Goal: Transaction & Acquisition: Purchase product/service

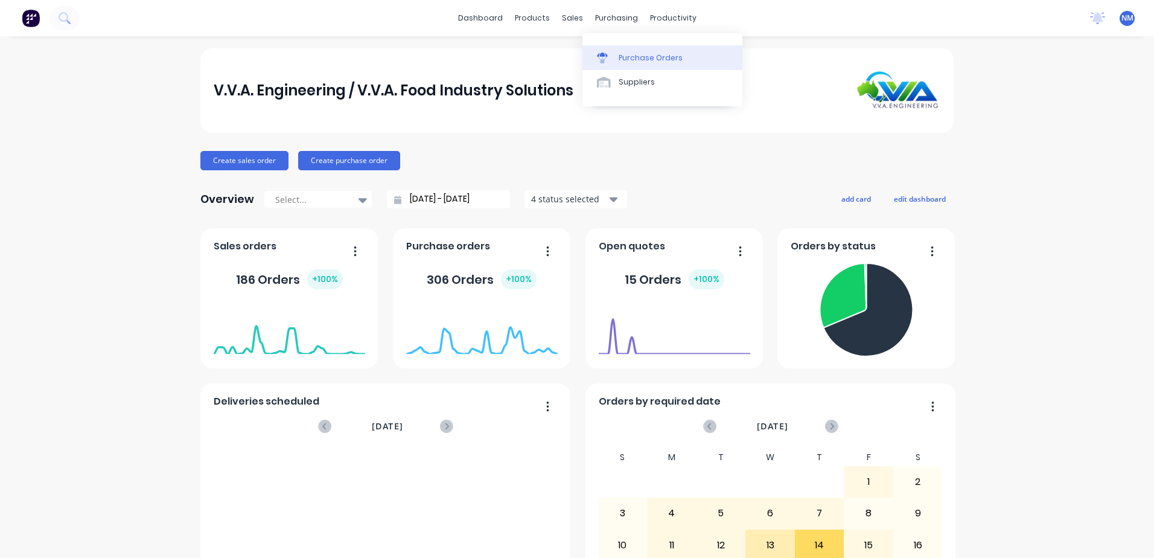
click at [632, 63] on div "Purchase Orders" at bounding box center [650, 57] width 64 height 11
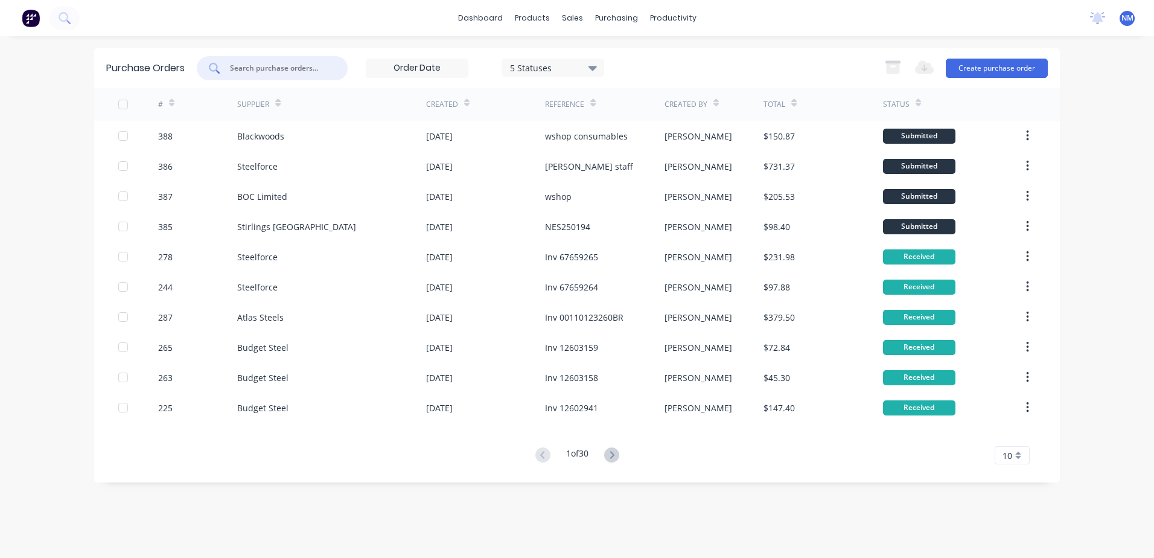
click at [274, 65] on input "text" at bounding box center [279, 68] width 100 height 12
type input "375"
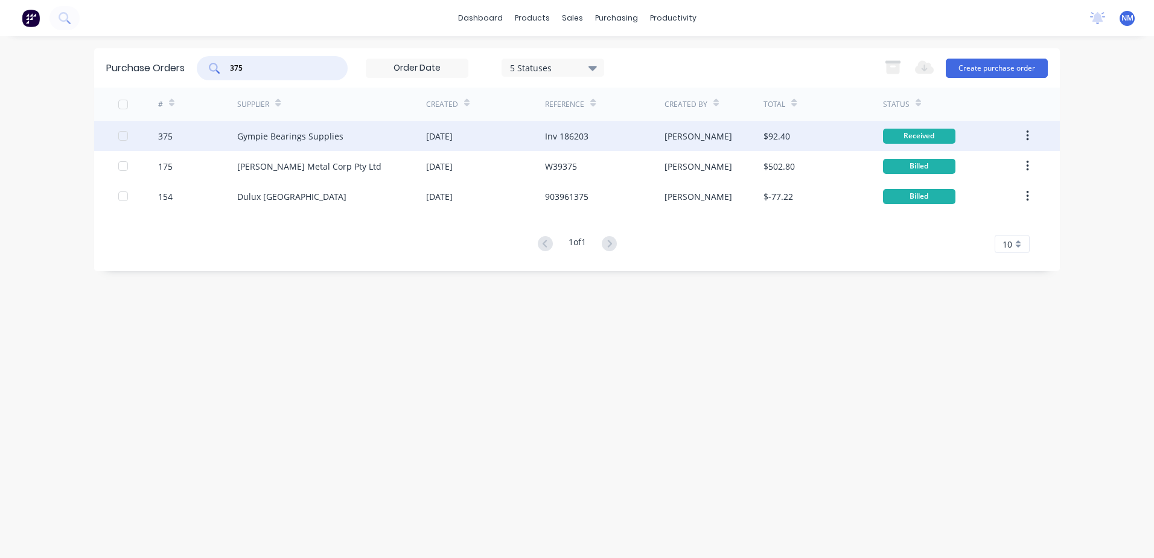
click at [378, 133] on div "Gympie Bearings Supplies" at bounding box center [331, 136] width 189 height 30
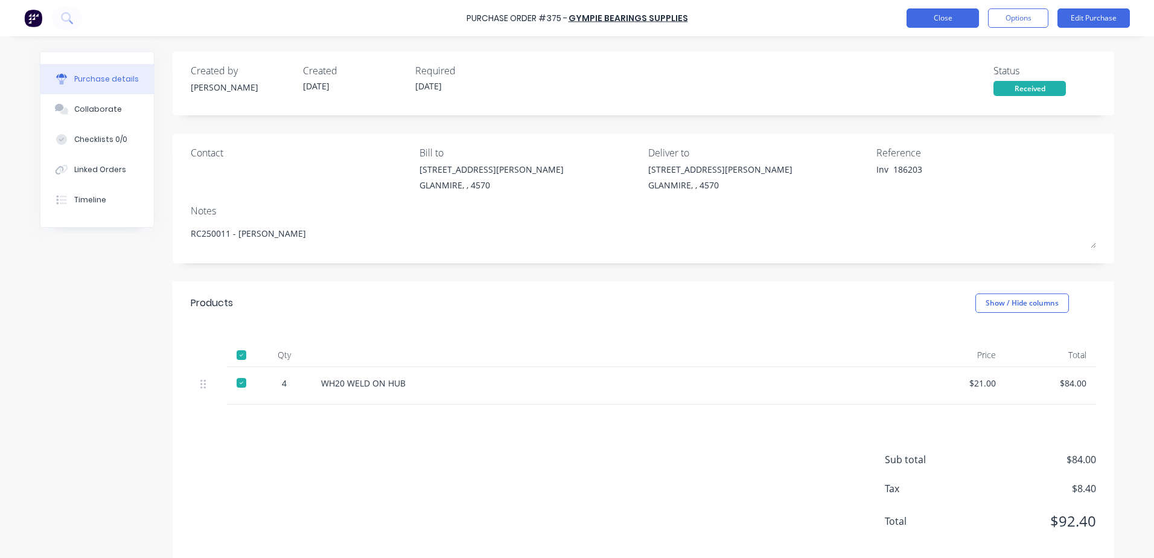
click at [931, 10] on button "Close" at bounding box center [942, 17] width 72 height 19
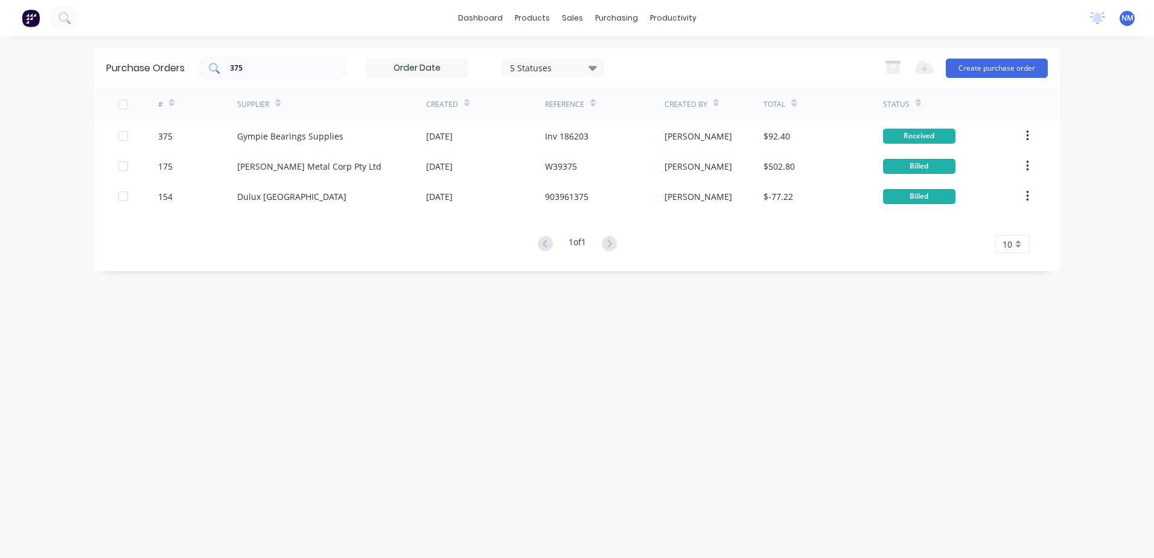
click at [267, 71] on input "375" at bounding box center [279, 68] width 100 height 12
type input "372"
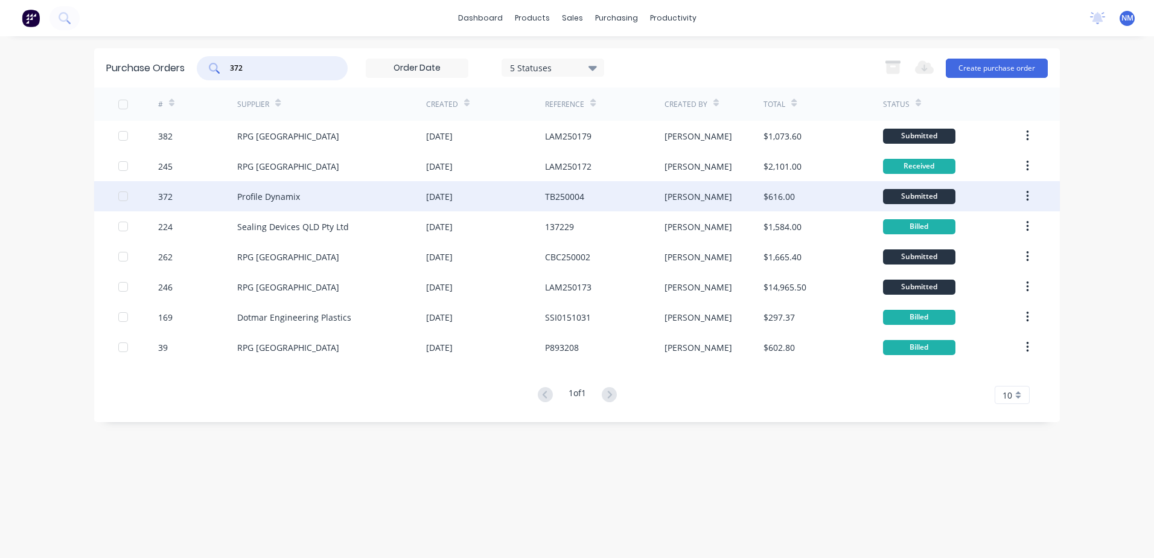
click at [347, 197] on div "Profile Dynamix" at bounding box center [331, 196] width 189 height 30
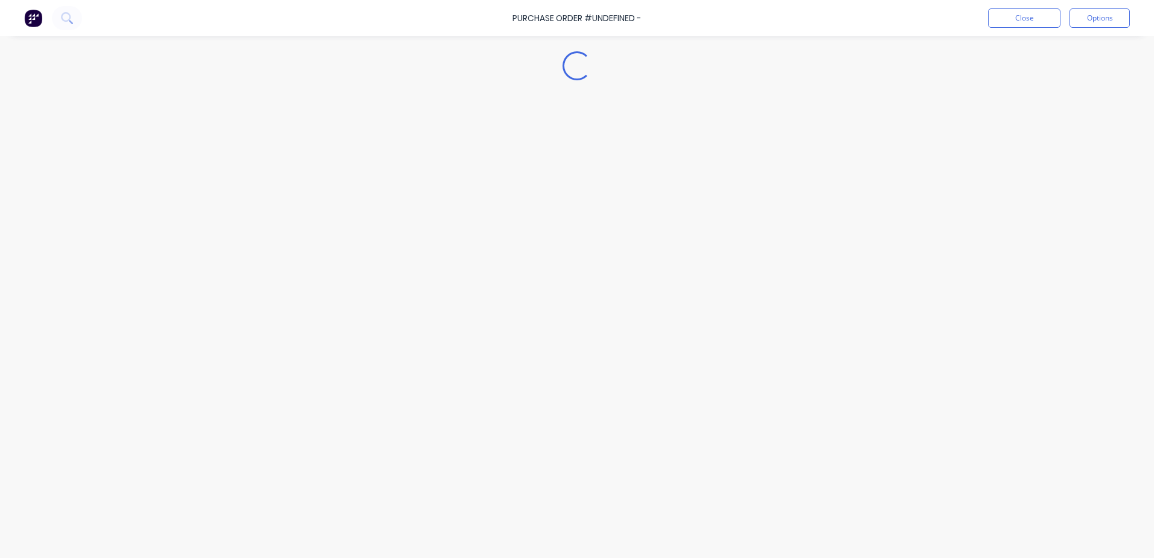
type textarea "x"
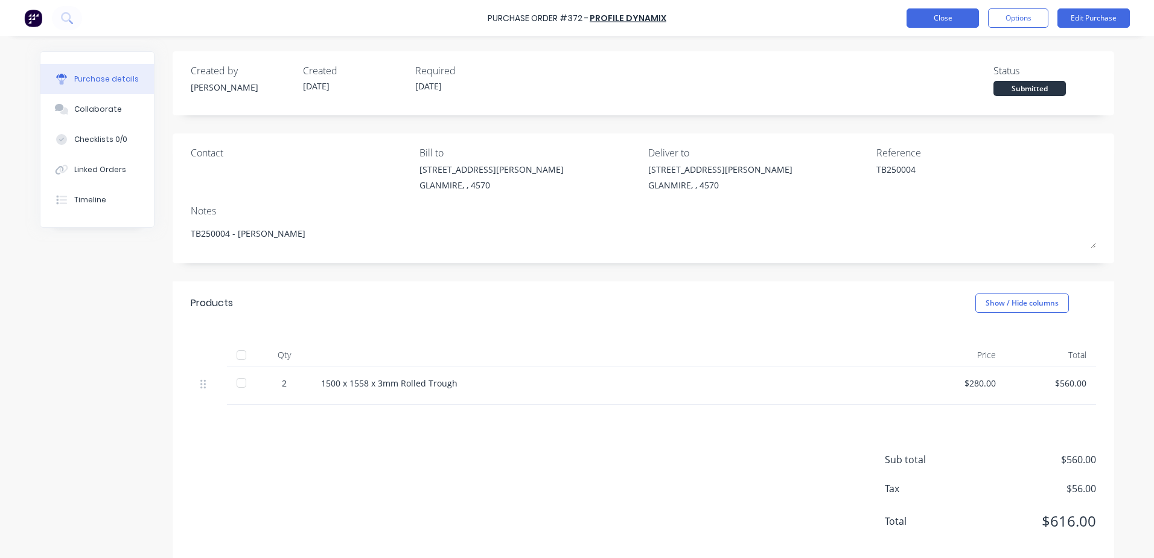
click at [936, 24] on button "Close" at bounding box center [942, 17] width 72 height 19
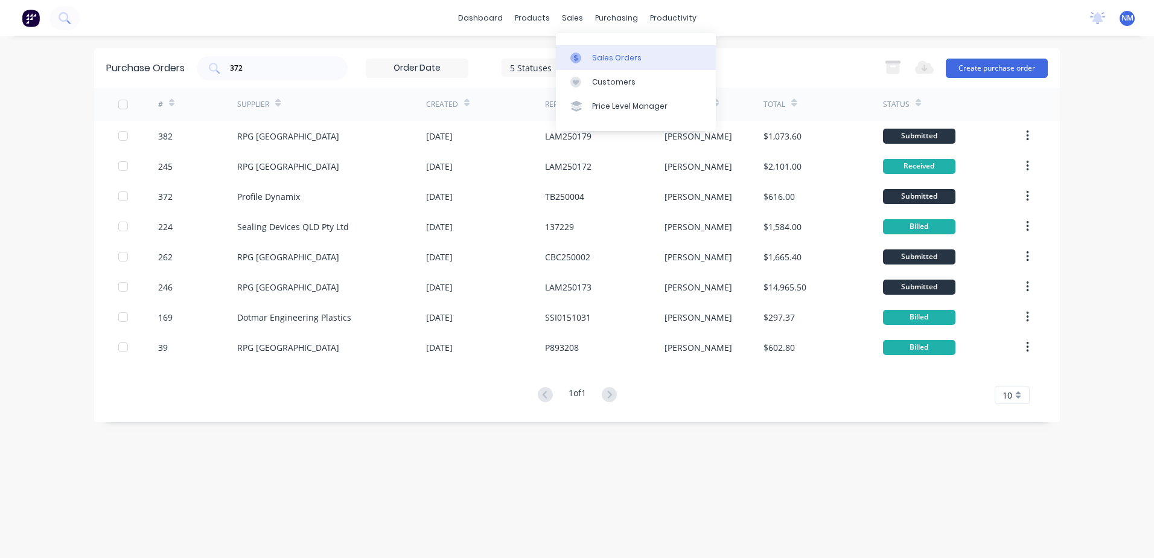
click at [612, 58] on div "Sales Orders" at bounding box center [616, 57] width 49 height 11
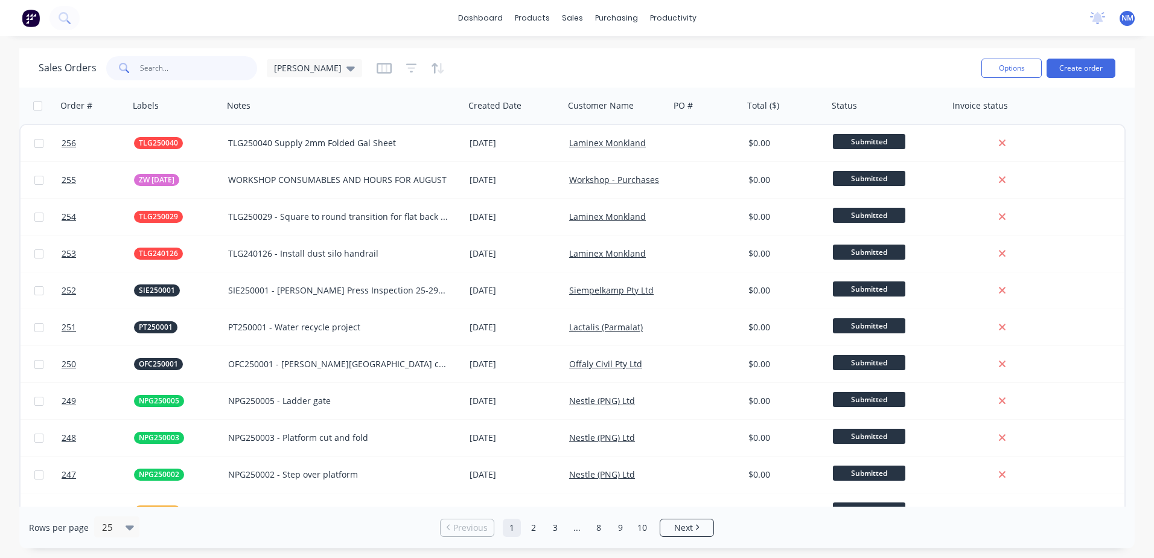
click at [155, 71] on input "text" at bounding box center [199, 68] width 118 height 24
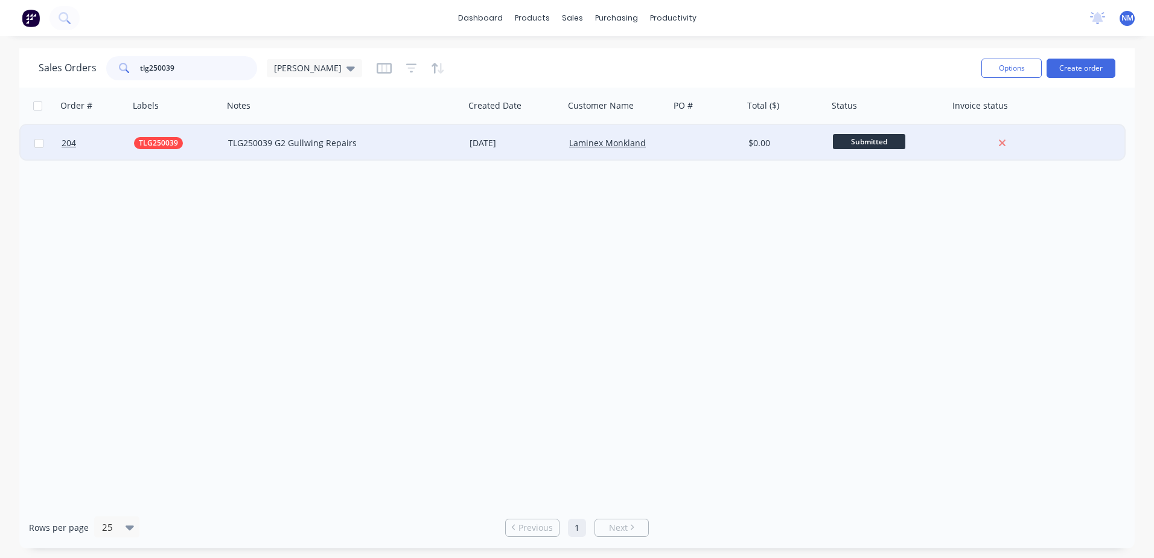
type input "tlg250039"
click at [673, 142] on div at bounding box center [707, 143] width 74 height 36
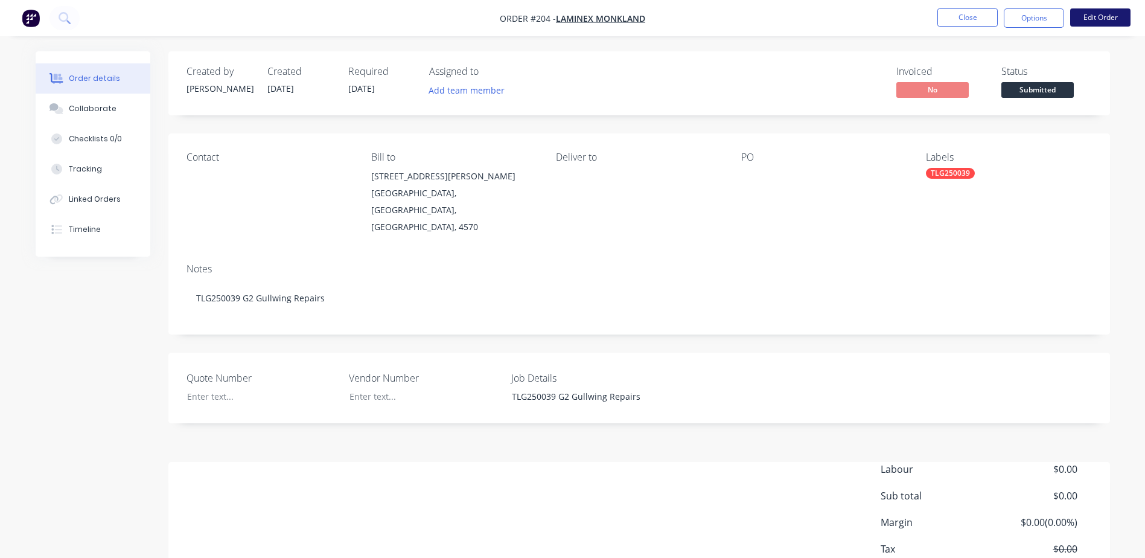
click at [1097, 17] on button "Edit Order" at bounding box center [1100, 17] width 60 height 18
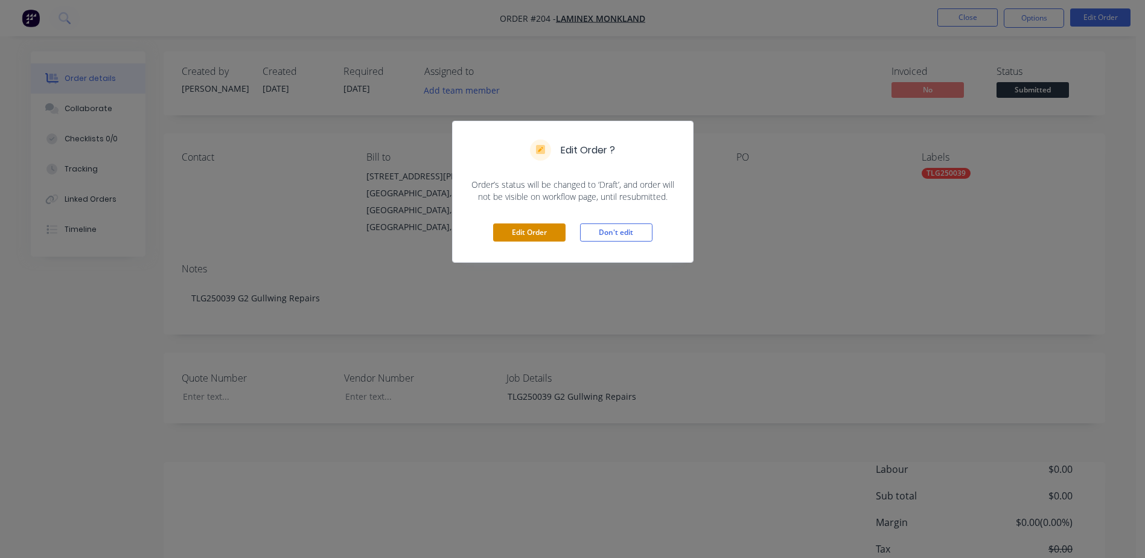
click at [524, 225] on button "Edit Order" at bounding box center [529, 232] width 72 height 18
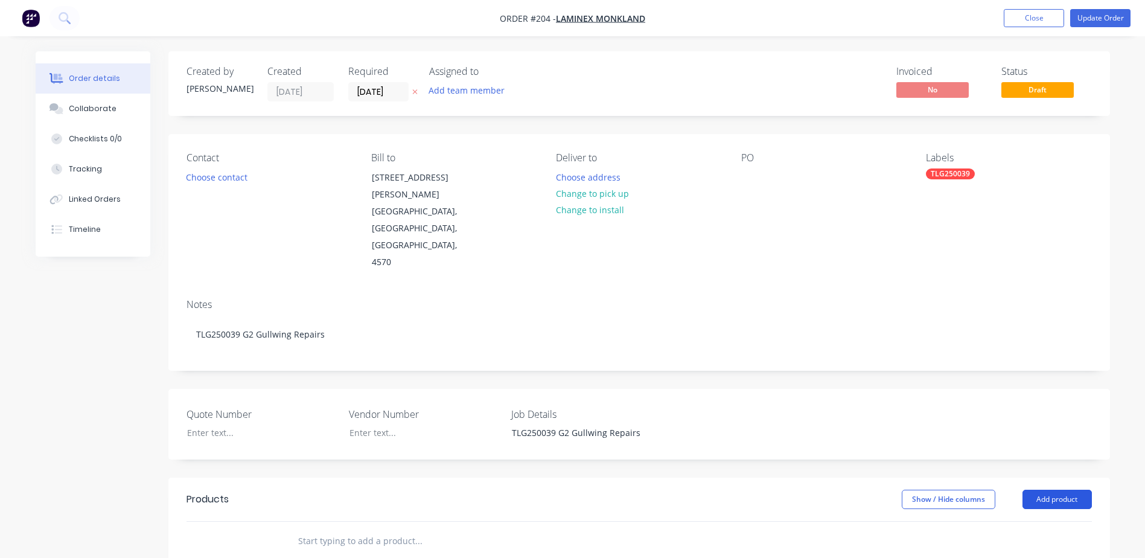
click at [1070, 489] on button "Add product" at bounding box center [1056, 498] width 69 height 19
click at [1029, 521] on div "Product catalogue" at bounding box center [1034, 529] width 93 height 17
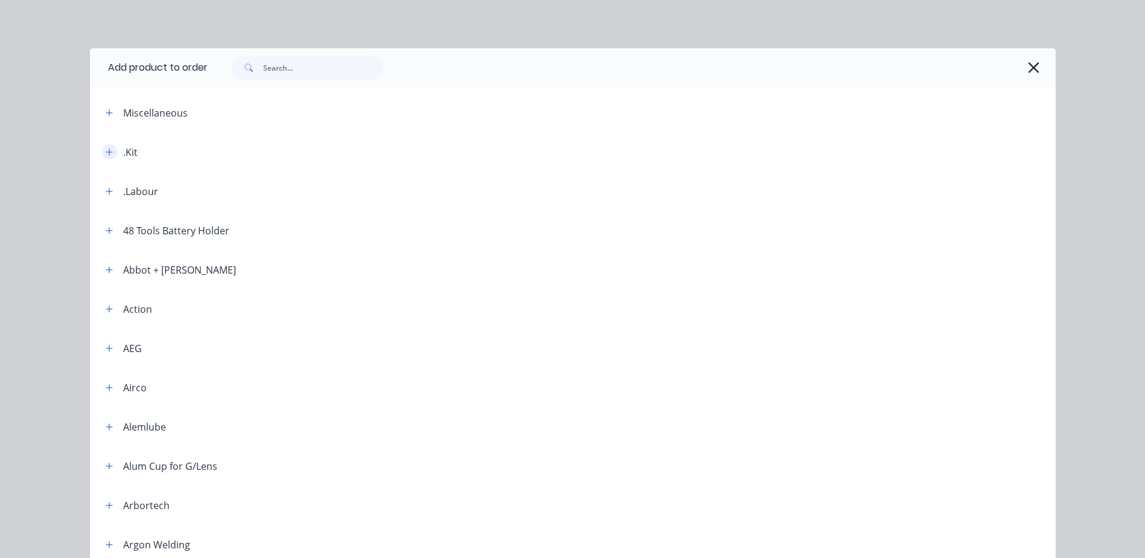
click at [106, 153] on icon "button" at bounding box center [109, 151] width 7 height 7
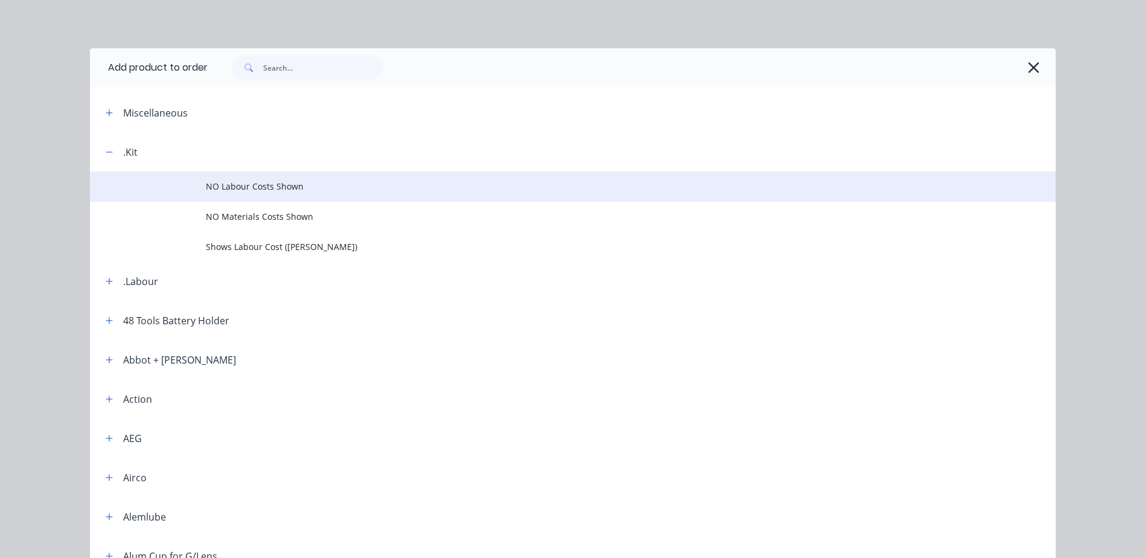
click at [240, 188] on span "NO Labour Costs Shown" at bounding box center [545, 186] width 679 height 13
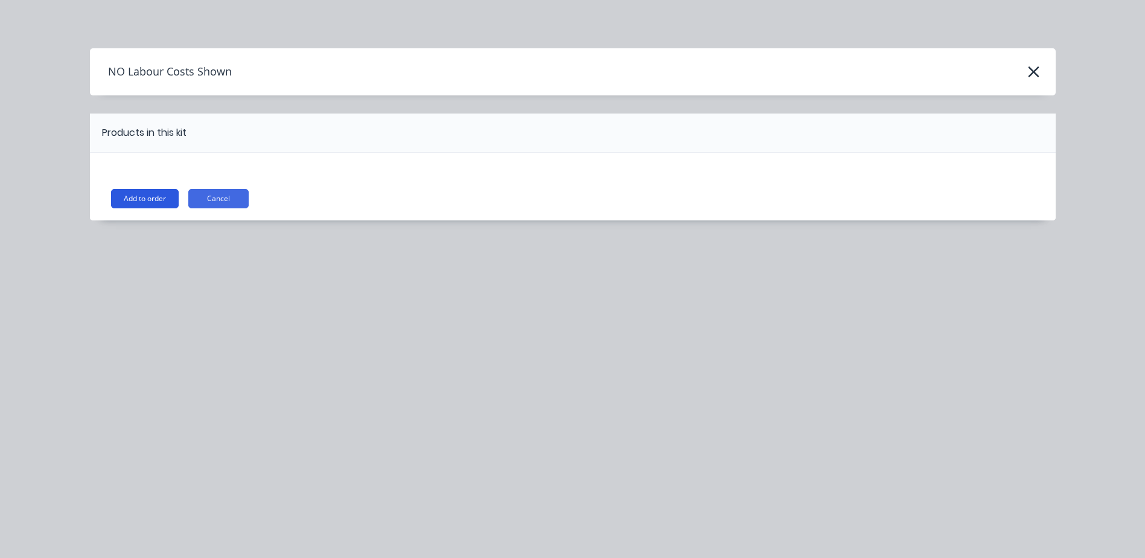
click at [145, 192] on button "Add to order" at bounding box center [145, 198] width 68 height 19
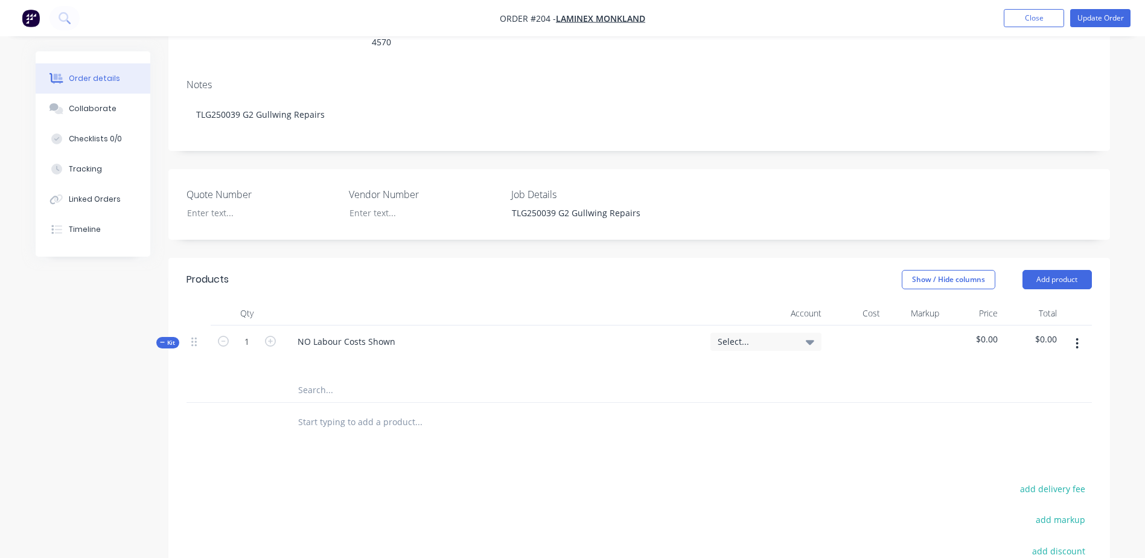
scroll to position [241, 0]
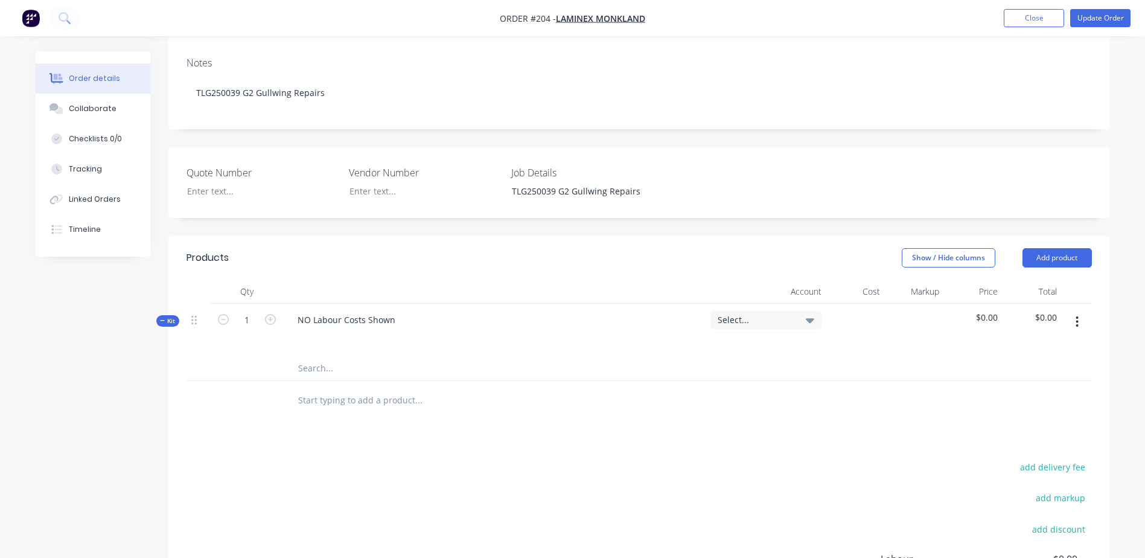
click at [313, 356] on input "text" at bounding box center [417, 368] width 241 height 24
type input "m"
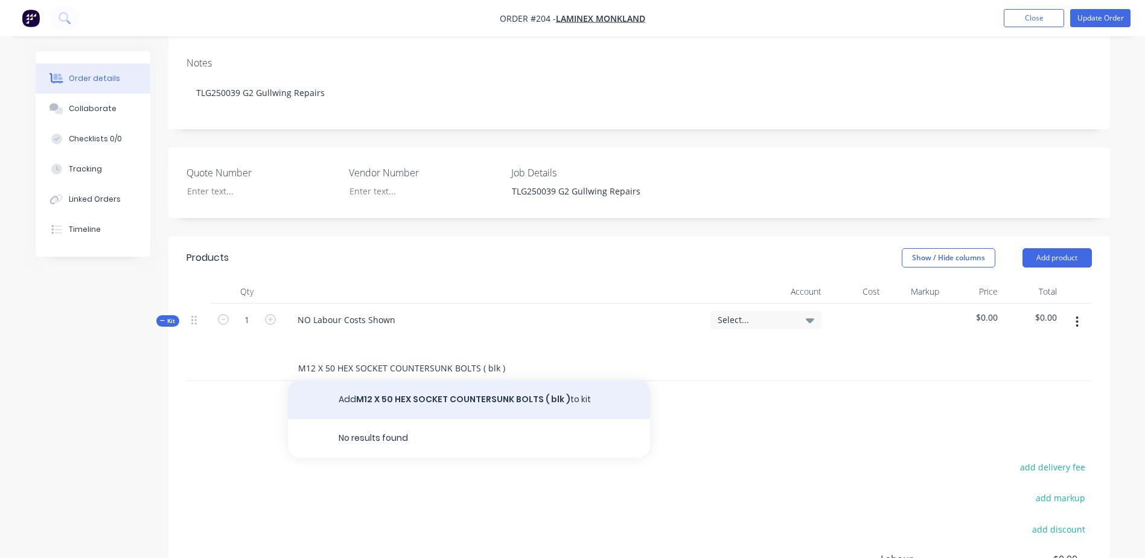
type input "M12 X 50 HEX SOCKET COUNTERSUNK BOLTS ( blk )"
click at [497, 380] on button "Add M12 X 50 HEX SOCKET COUNTERSUNK BOLTS ( blk ) to kit" at bounding box center [469, 399] width 362 height 39
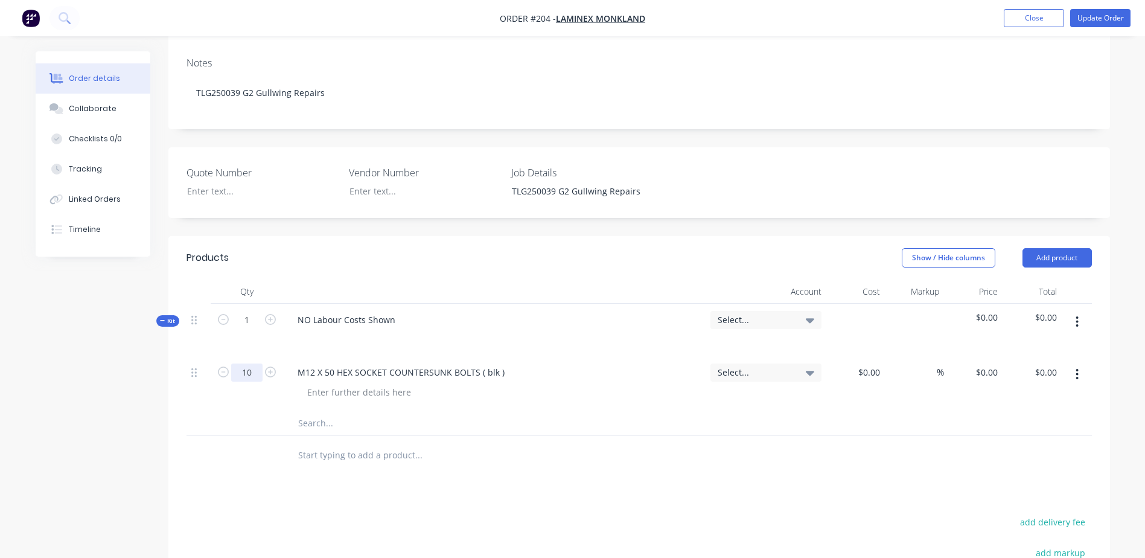
type input "10"
click at [1086, 19] on button "Update Order" at bounding box center [1100, 18] width 60 height 18
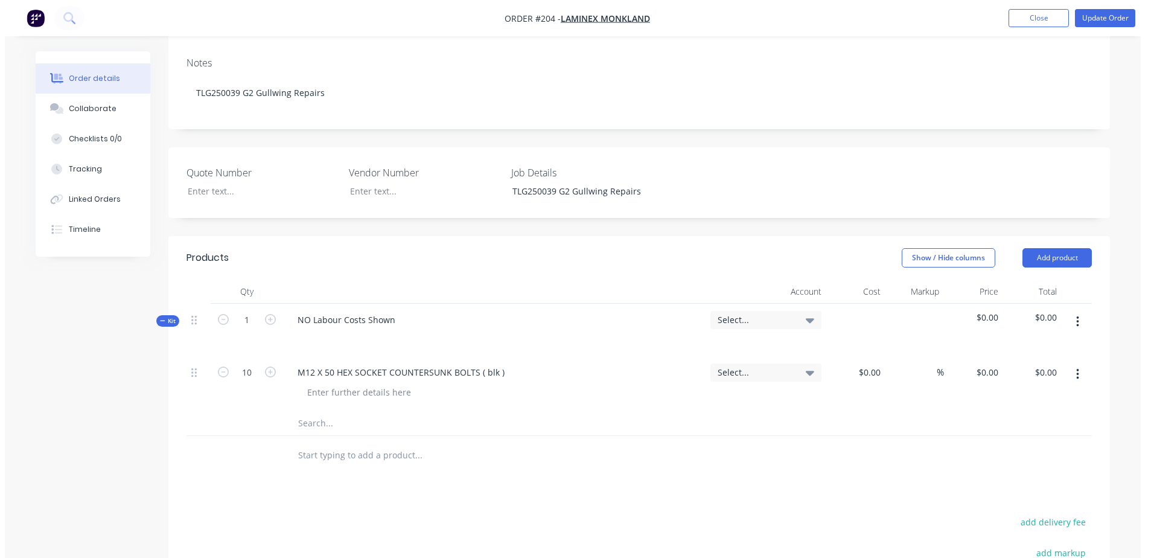
scroll to position [0, 0]
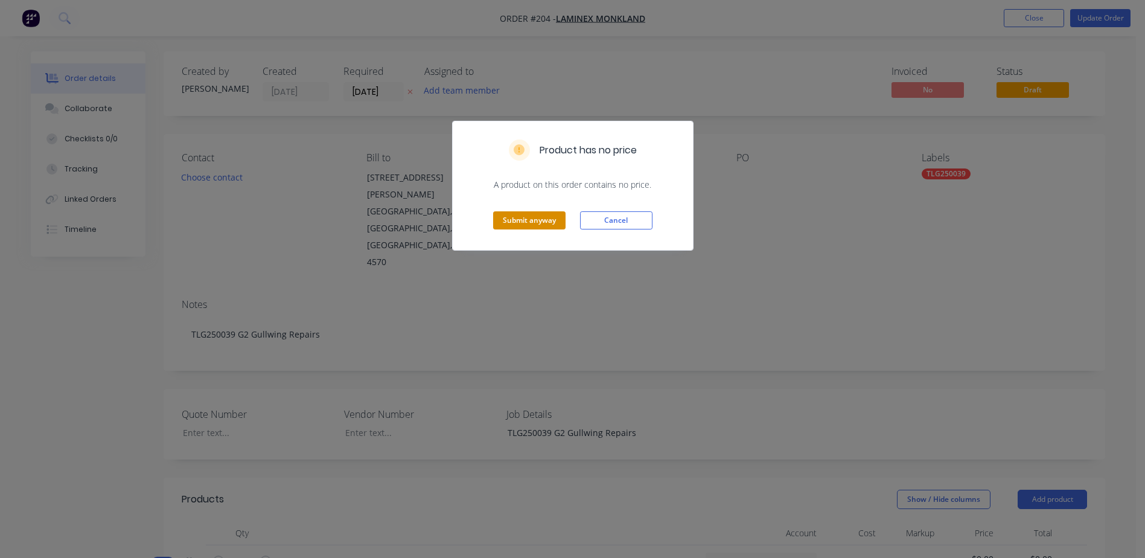
click at [515, 226] on button "Submit anyway" at bounding box center [529, 220] width 72 height 18
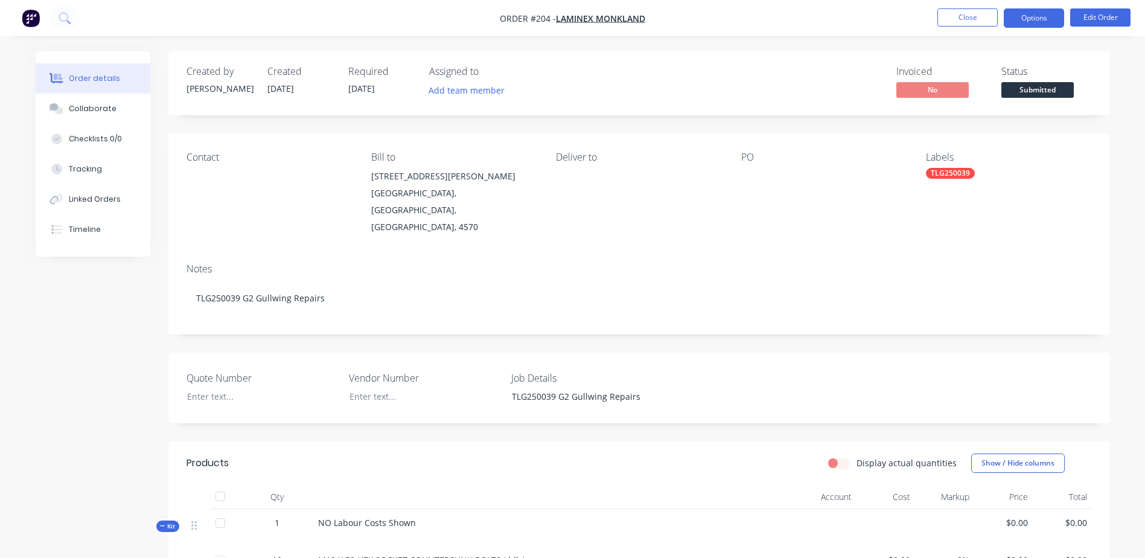
click at [1035, 21] on button "Options" at bounding box center [1033, 17] width 60 height 19
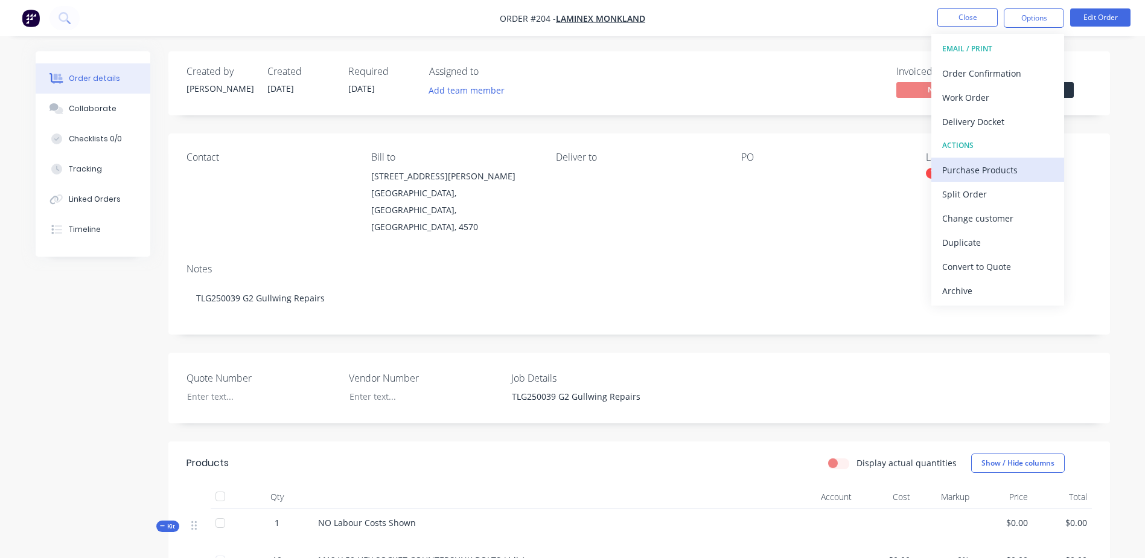
click at [1032, 171] on div "Purchase Products" at bounding box center [997, 169] width 111 height 17
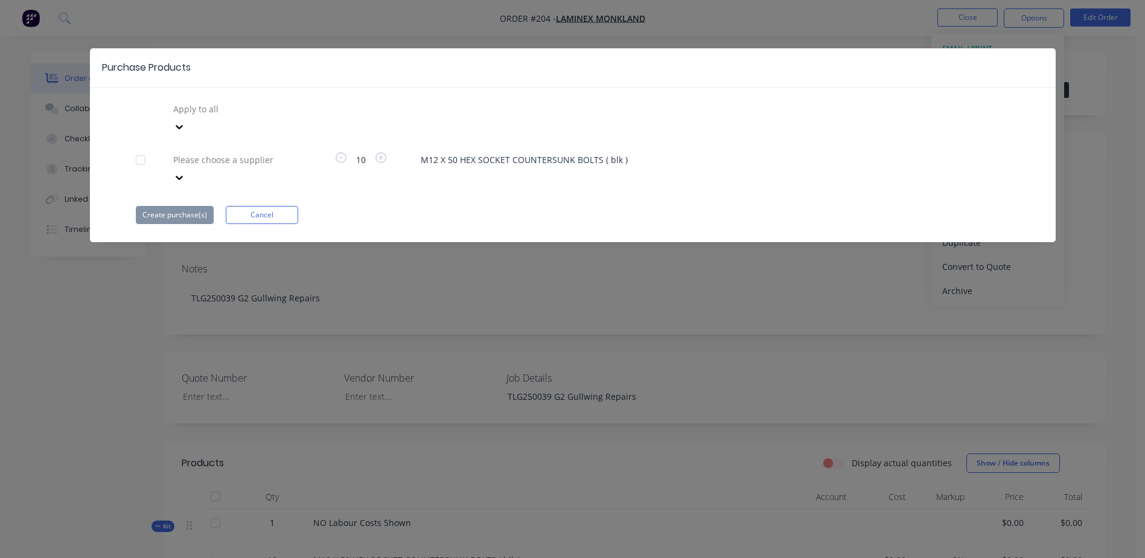
click at [202, 118] on div "Please choose a supplier" at bounding box center [258, 109] width 181 height 18
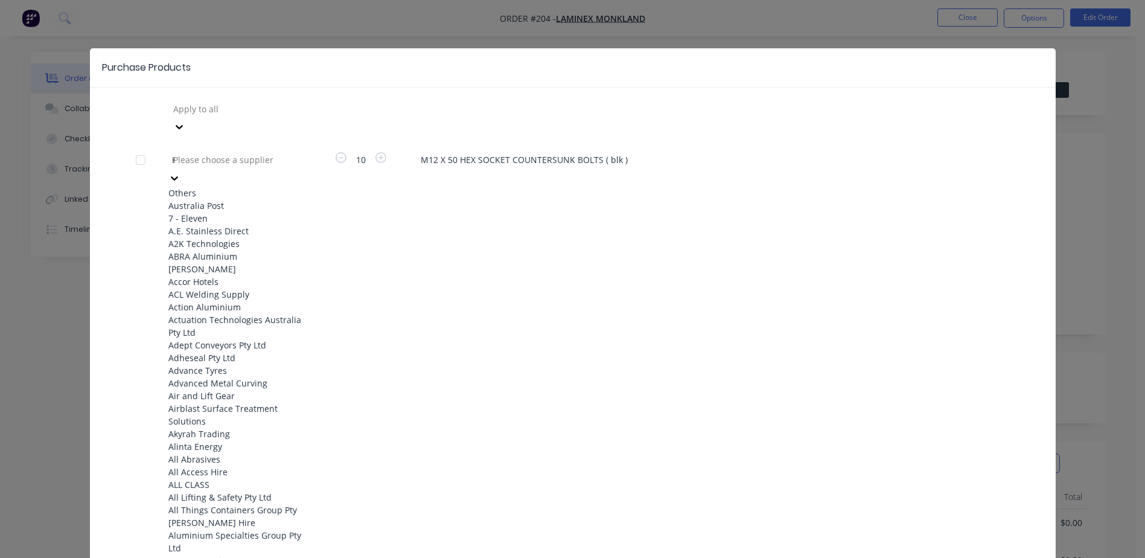
type input "KJ"
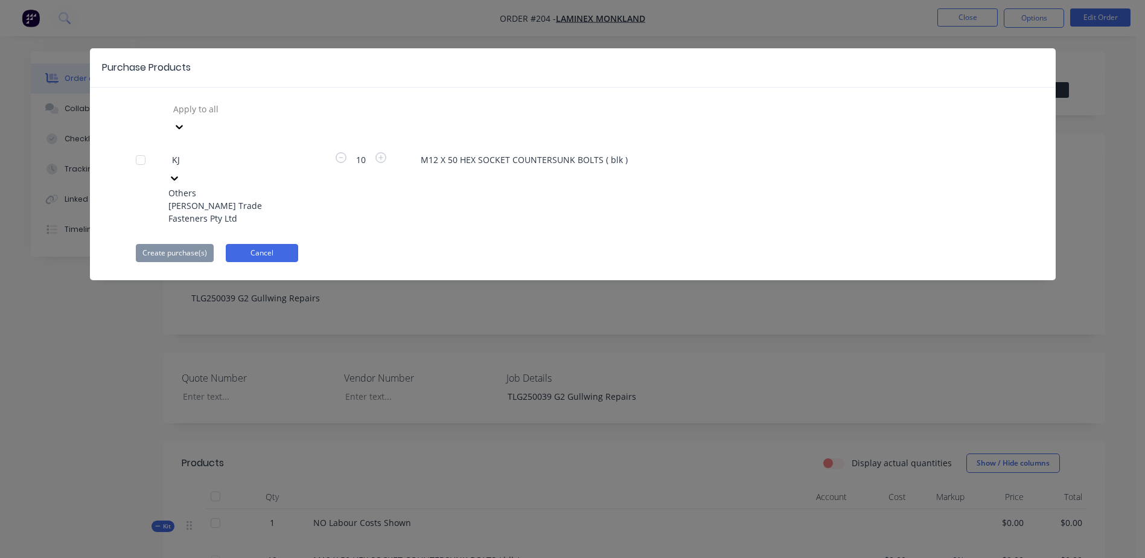
click at [237, 199] on div "[PERSON_NAME] Trade Fasteners Pty Ltd" at bounding box center [234, 211] width 133 height 25
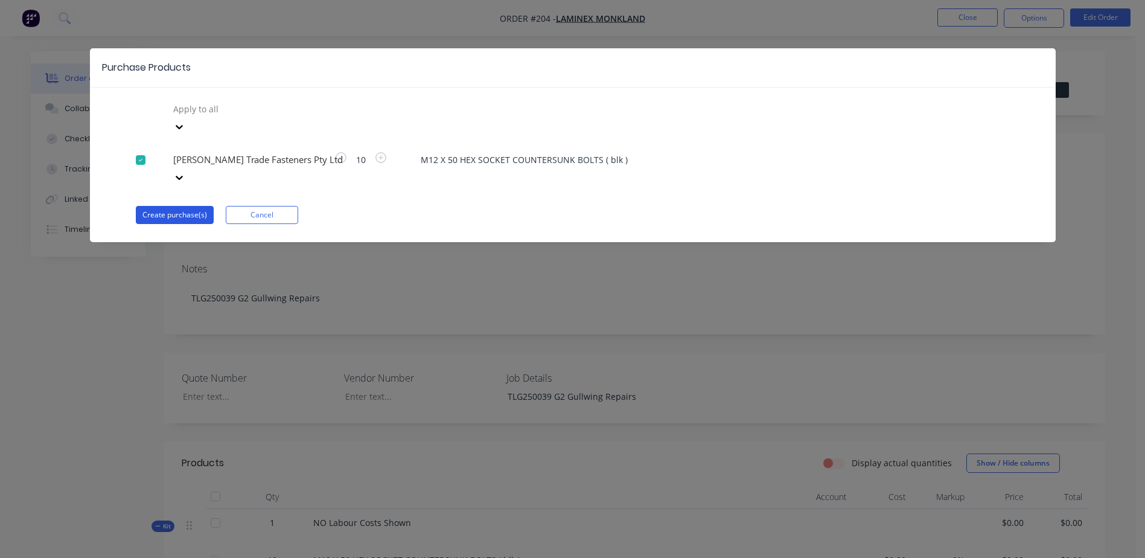
click at [156, 206] on button "Create purchase(s)" at bounding box center [175, 215] width 78 height 18
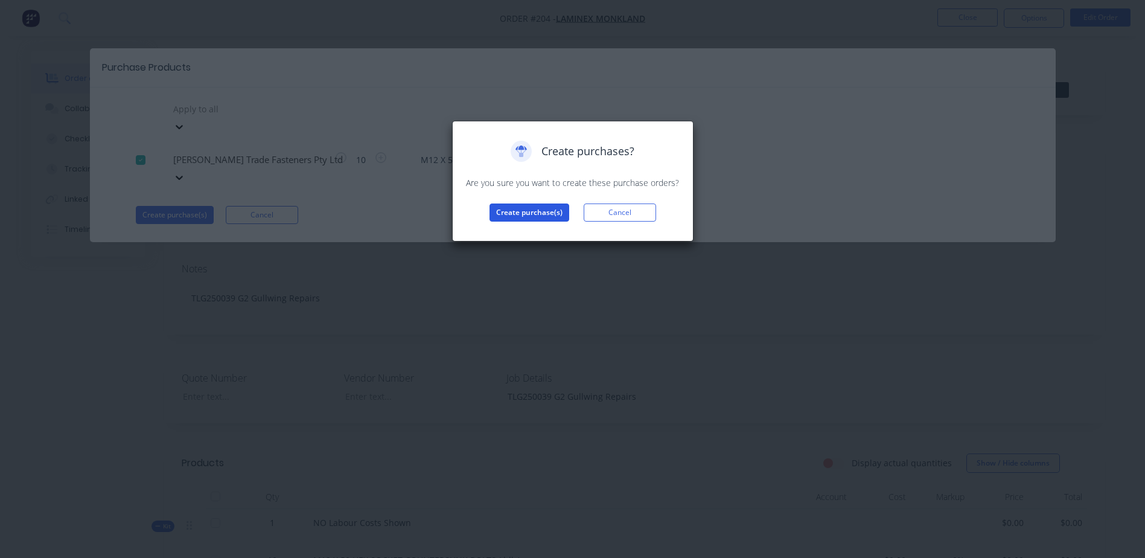
click at [524, 209] on button "Create purchase(s)" at bounding box center [529, 212] width 80 height 18
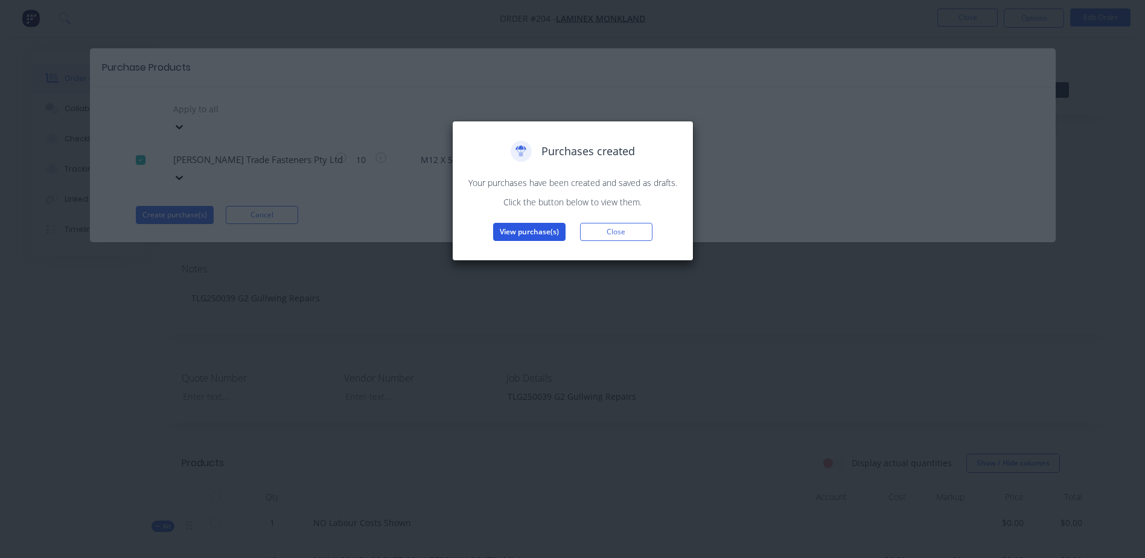
click at [517, 237] on button "View purchase(s)" at bounding box center [529, 232] width 72 height 18
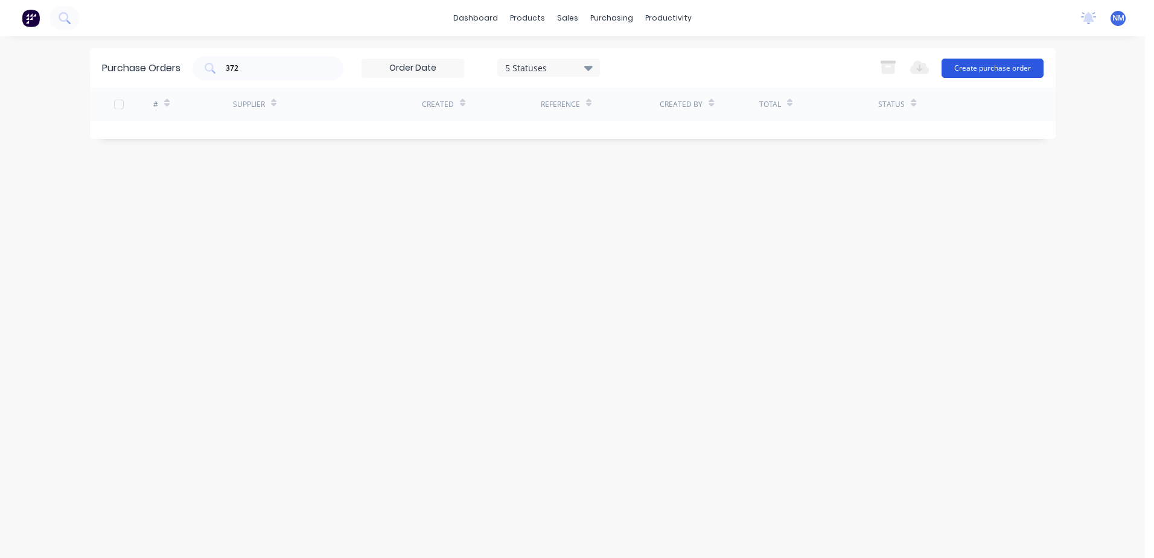
click at [993, 68] on button "Create purchase order" at bounding box center [992, 68] width 102 height 19
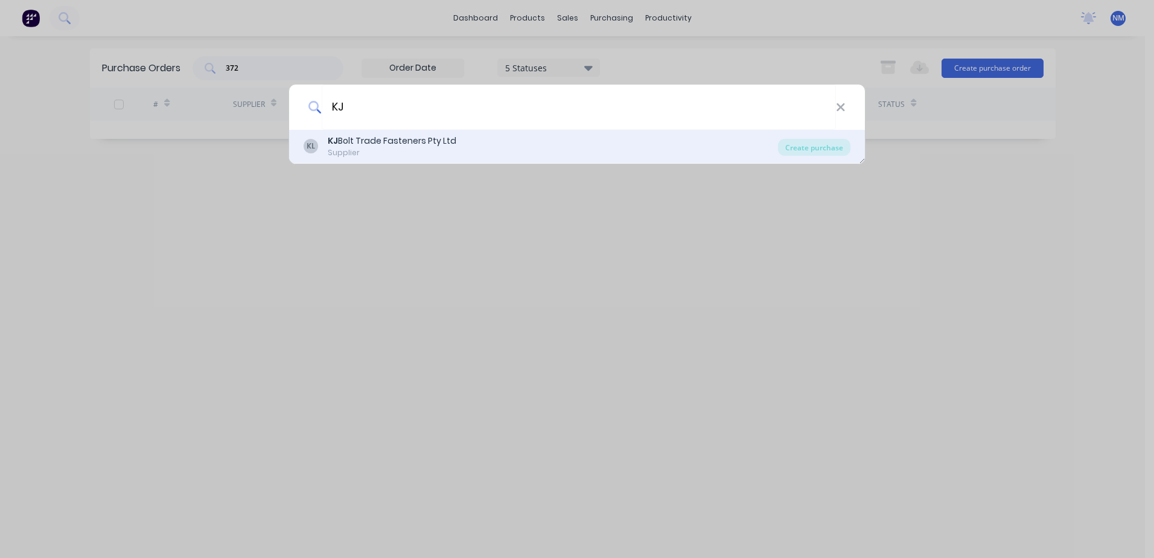
type input "kj"
click at [356, 145] on div "[PERSON_NAME] Trade Fasteners Pty Ltd" at bounding box center [392, 141] width 129 height 13
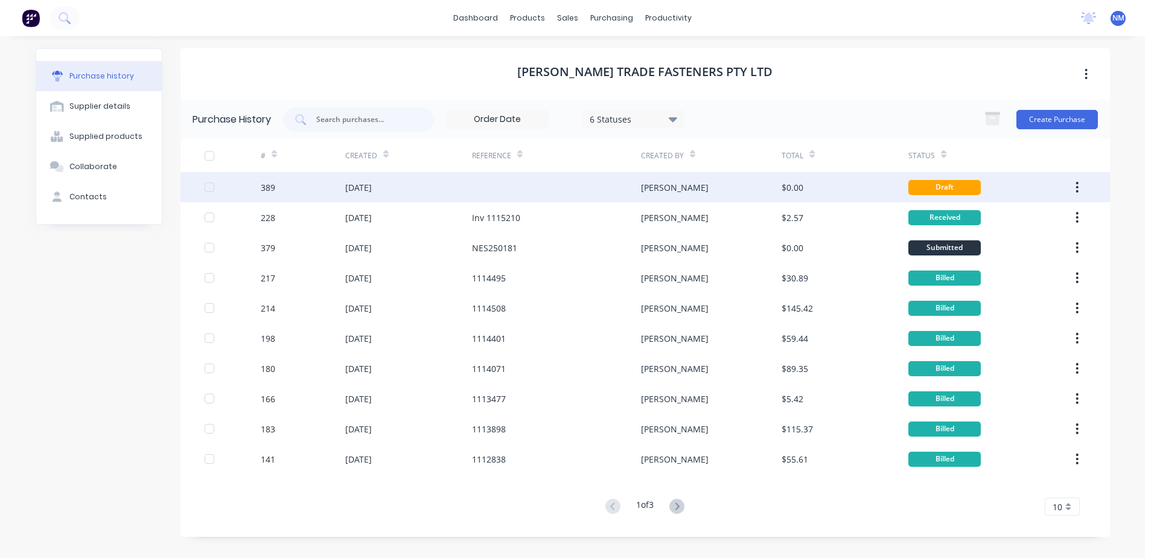
click at [535, 194] on div at bounding box center [556, 187] width 169 height 30
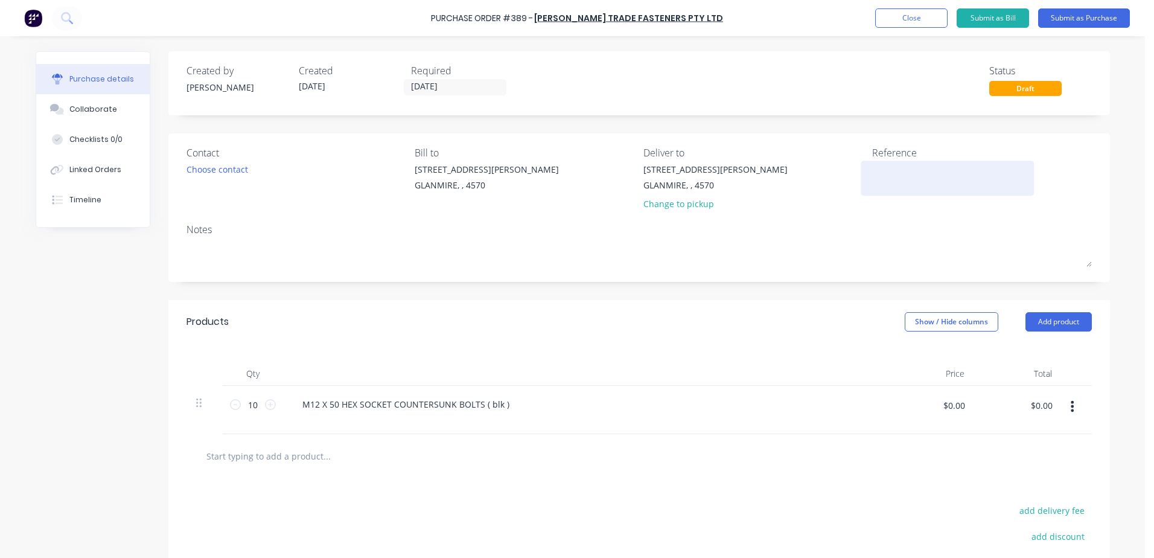
click at [886, 183] on textarea at bounding box center [947, 176] width 151 height 27
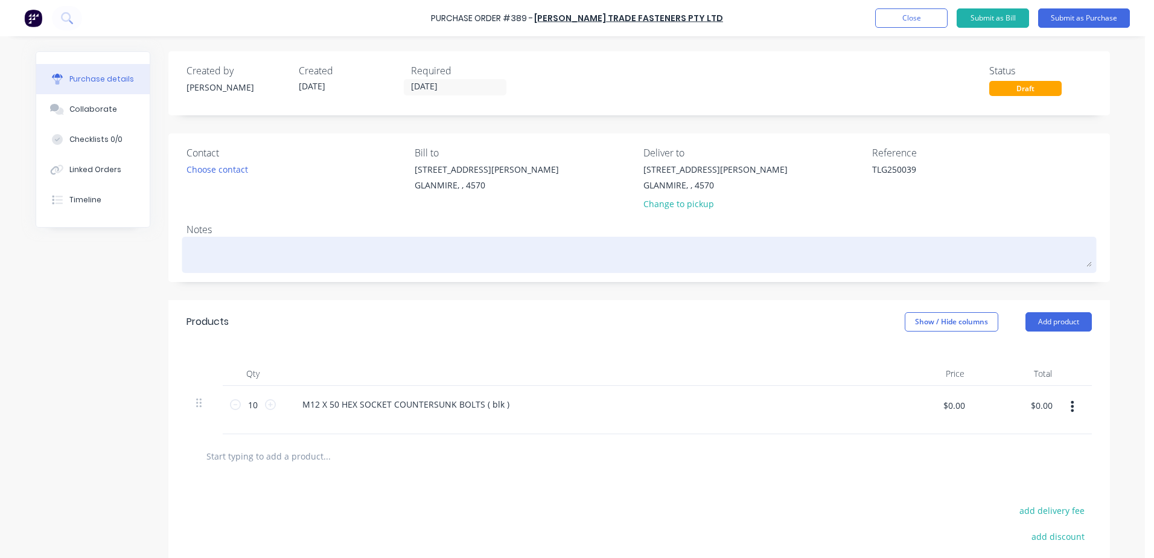
type textarea "TLG250039"
click at [199, 246] on textarea at bounding box center [638, 253] width 905 height 27
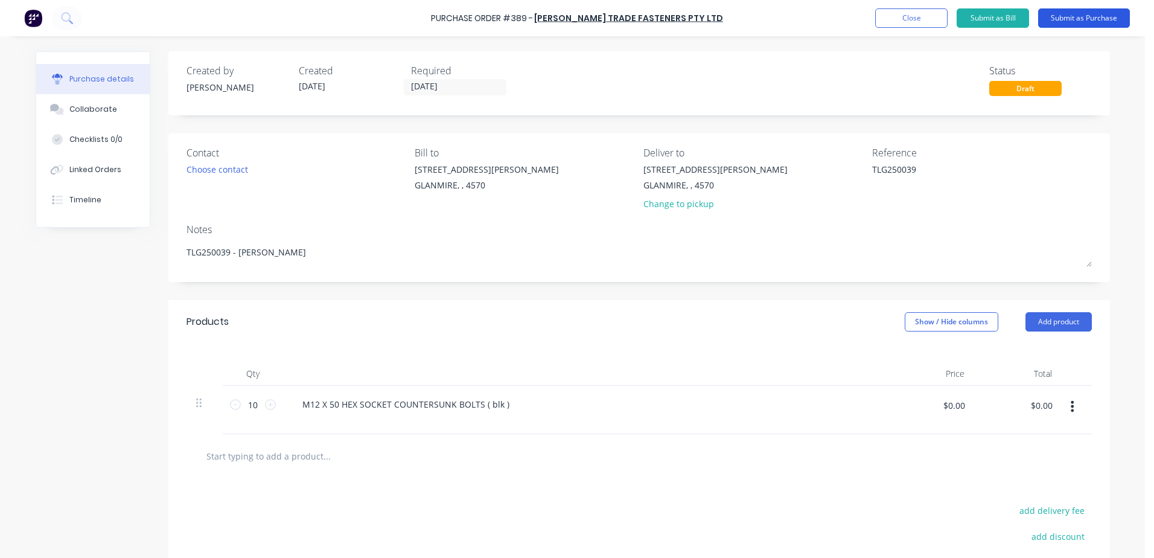
type textarea "TLG250039 - [PERSON_NAME]"
click at [1073, 15] on button "Submit as Purchase" at bounding box center [1084, 17] width 92 height 19
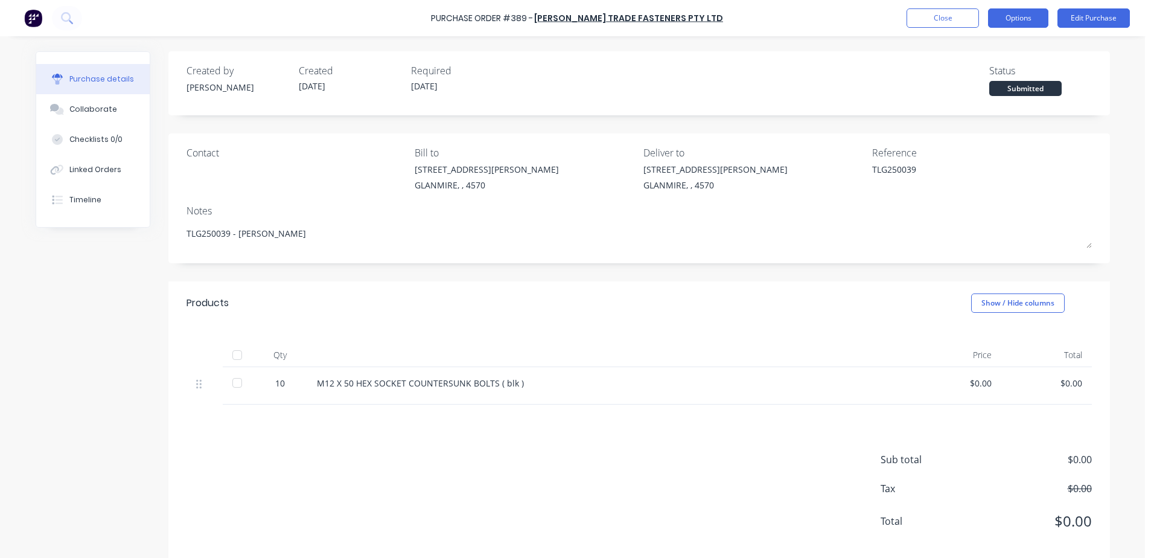
click at [1040, 15] on button "Options" at bounding box center [1018, 17] width 60 height 19
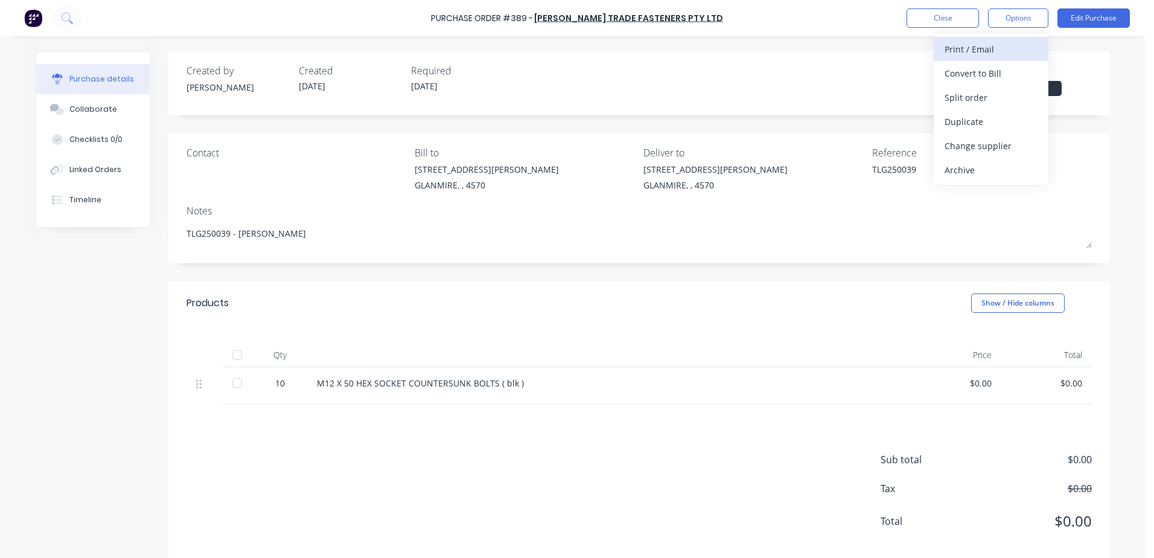
click at [1005, 52] on div "Print / Email" at bounding box center [990, 48] width 93 height 17
drag, startPoint x: 970, startPoint y: 76, endPoint x: 749, endPoint y: 281, distance: 301.4
click at [947, 100] on div "Back With pricing Without pricing" at bounding box center [990, 73] width 115 height 78
click at [971, 69] on div "With pricing" at bounding box center [990, 73] width 93 height 17
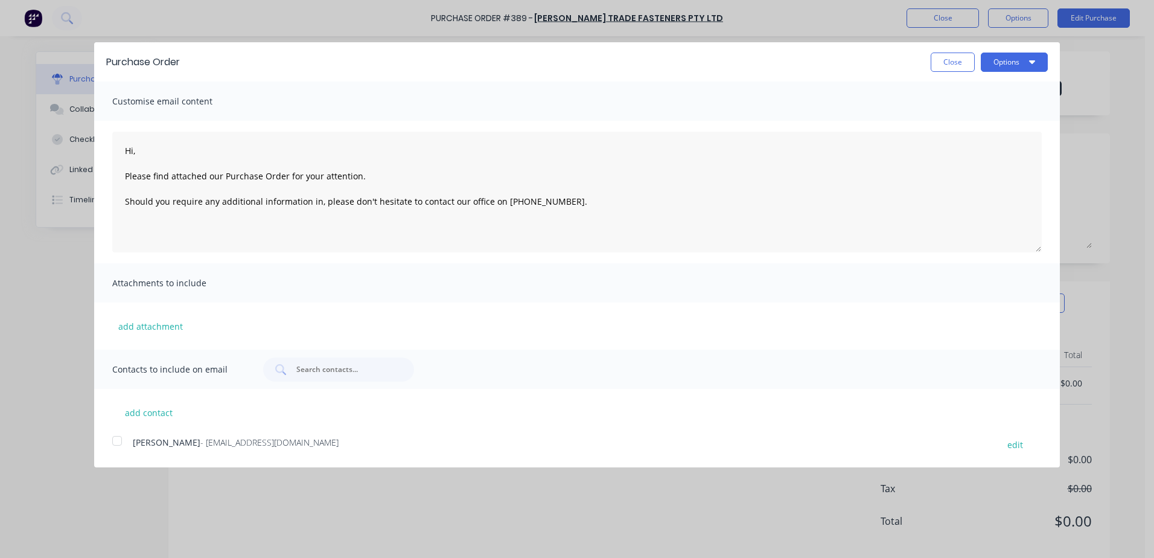
click at [120, 442] on div at bounding box center [117, 440] width 24 height 24
click at [1020, 60] on button "Options" at bounding box center [1014, 61] width 67 height 19
click at [962, 117] on div "Email" at bounding box center [990, 116] width 93 height 17
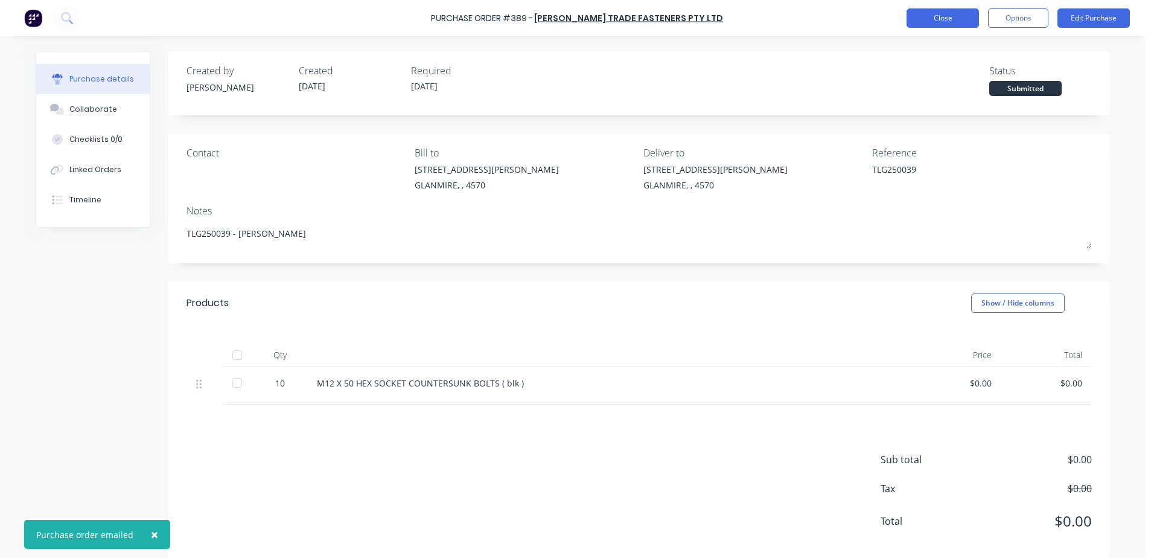
click at [950, 25] on button "Close" at bounding box center [942, 17] width 72 height 19
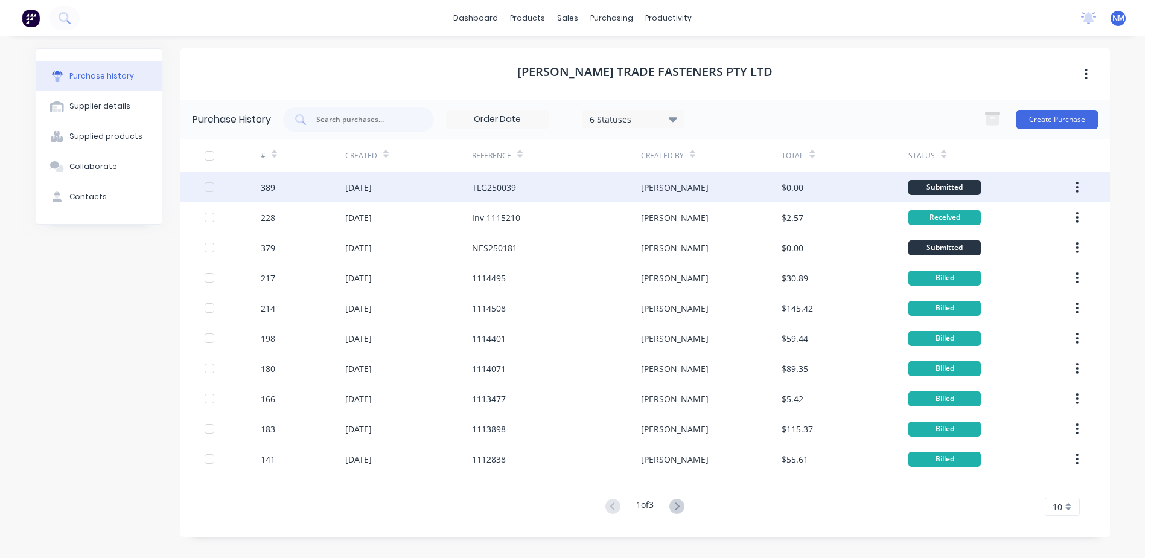
click at [442, 183] on div "[DATE]" at bounding box center [408, 187] width 127 height 30
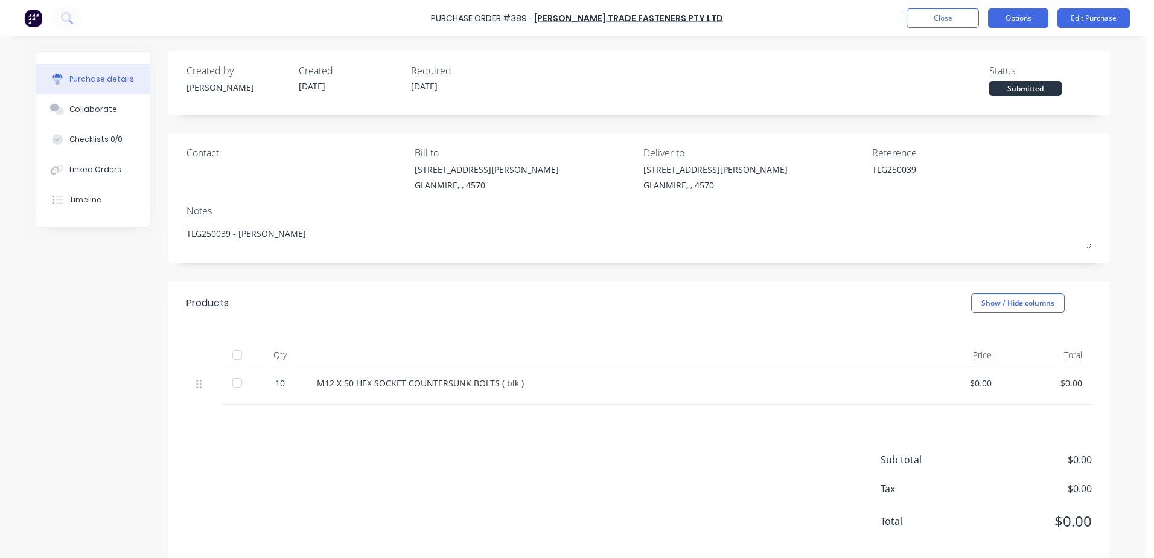
click at [1028, 15] on button "Options" at bounding box center [1018, 17] width 60 height 19
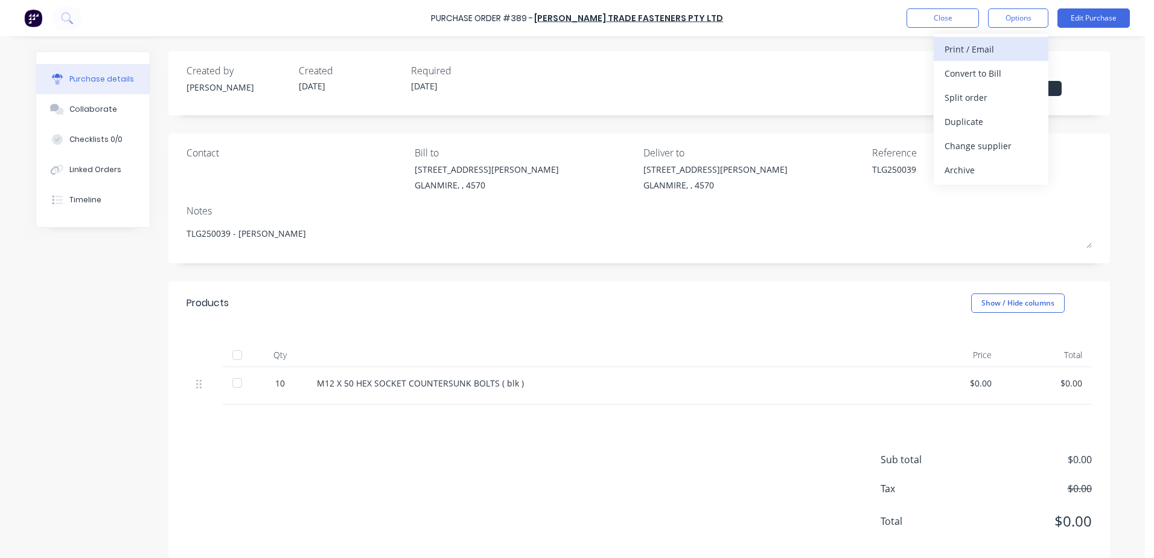
click at [953, 46] on div "Print / Email" at bounding box center [990, 48] width 93 height 17
click at [945, 77] on div "With pricing" at bounding box center [990, 73] width 93 height 17
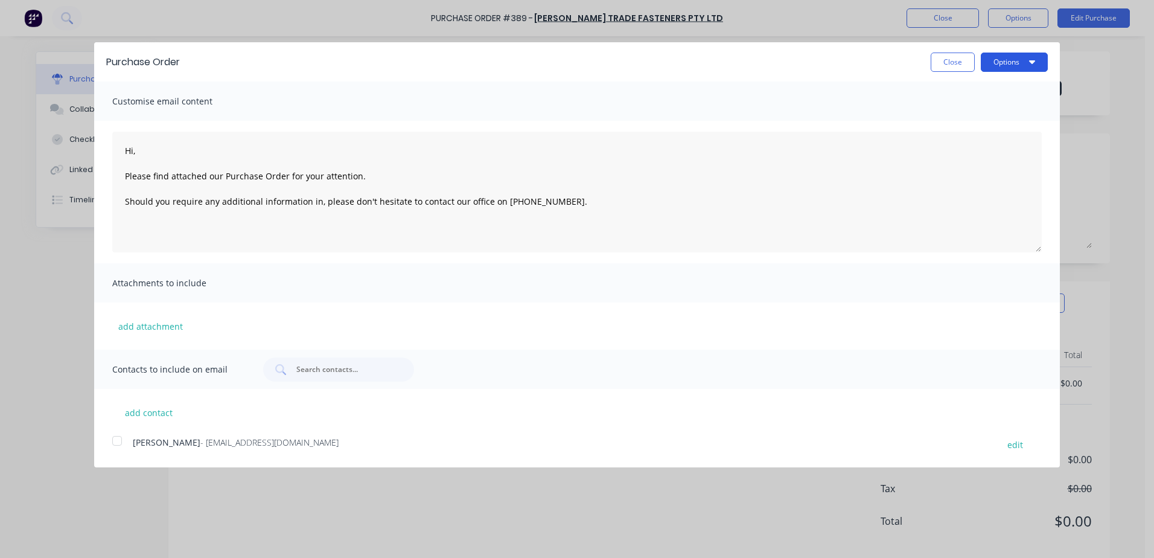
click at [993, 65] on button "Options" at bounding box center [1014, 61] width 67 height 19
click at [943, 89] on button "Print" at bounding box center [990, 93] width 115 height 24
click at [950, 62] on button "Close" at bounding box center [952, 61] width 44 height 19
